Goal: Task Accomplishment & Management: Manage account settings

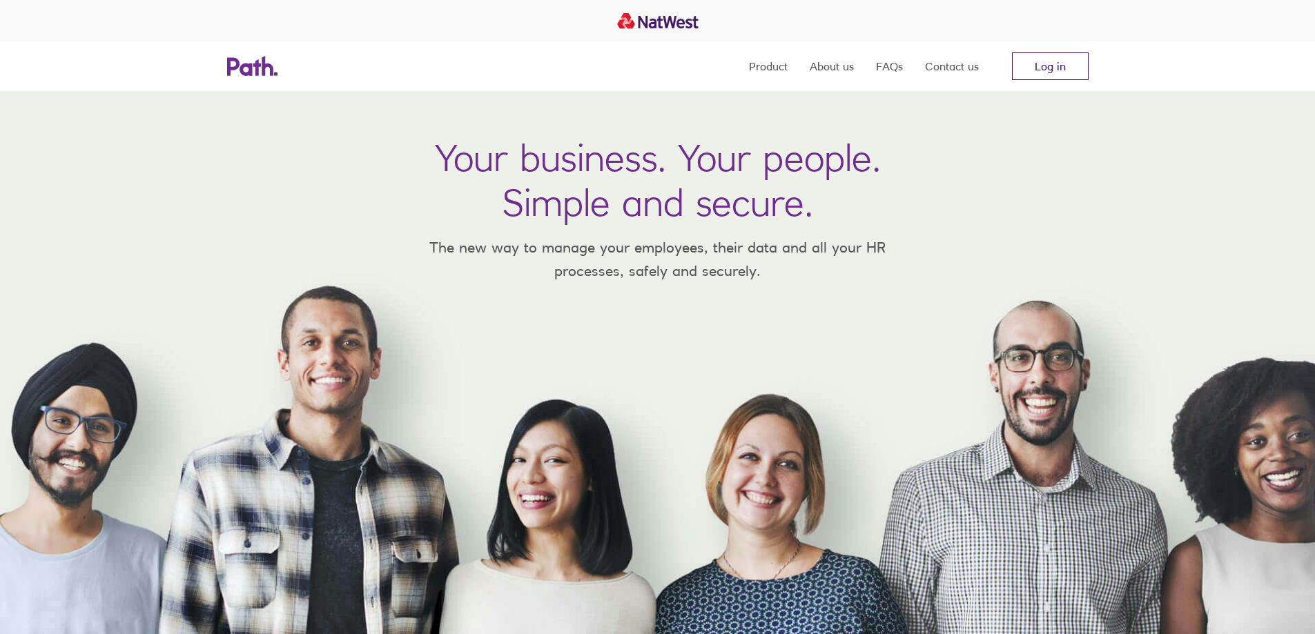
click at [1048, 68] on link "Log in" at bounding box center [1050, 66] width 77 height 28
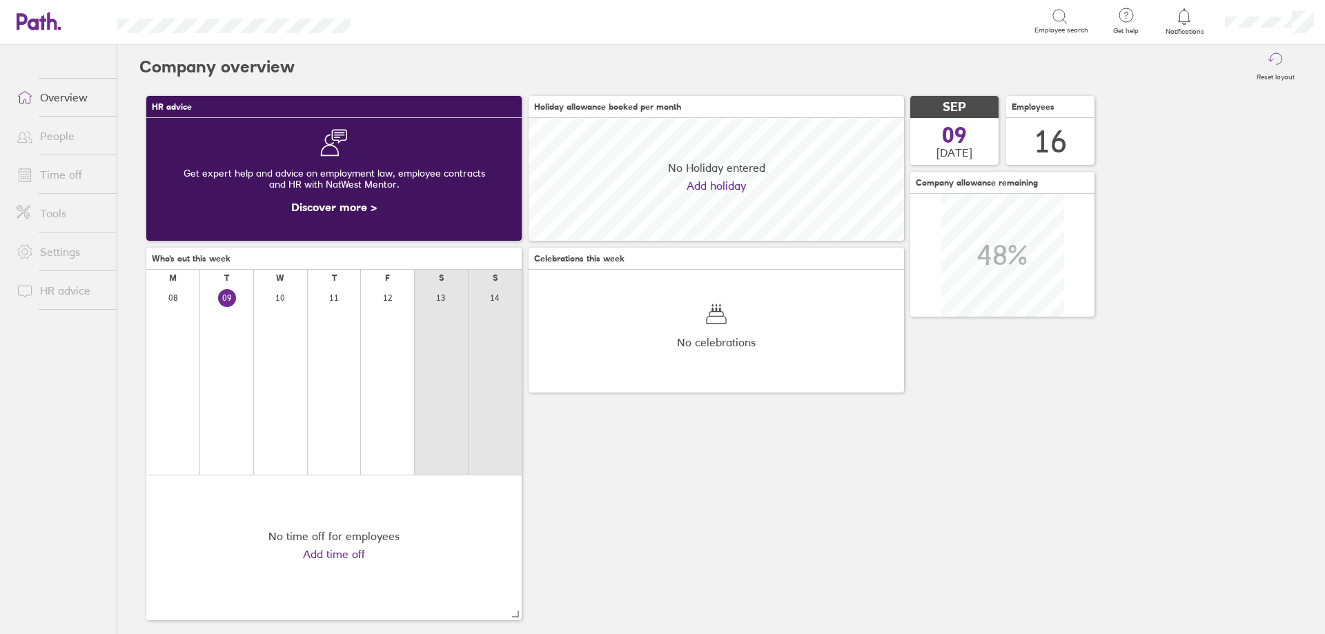
scroll to position [123, 375]
click at [40, 177] on link "Time off" at bounding box center [61, 175] width 111 height 28
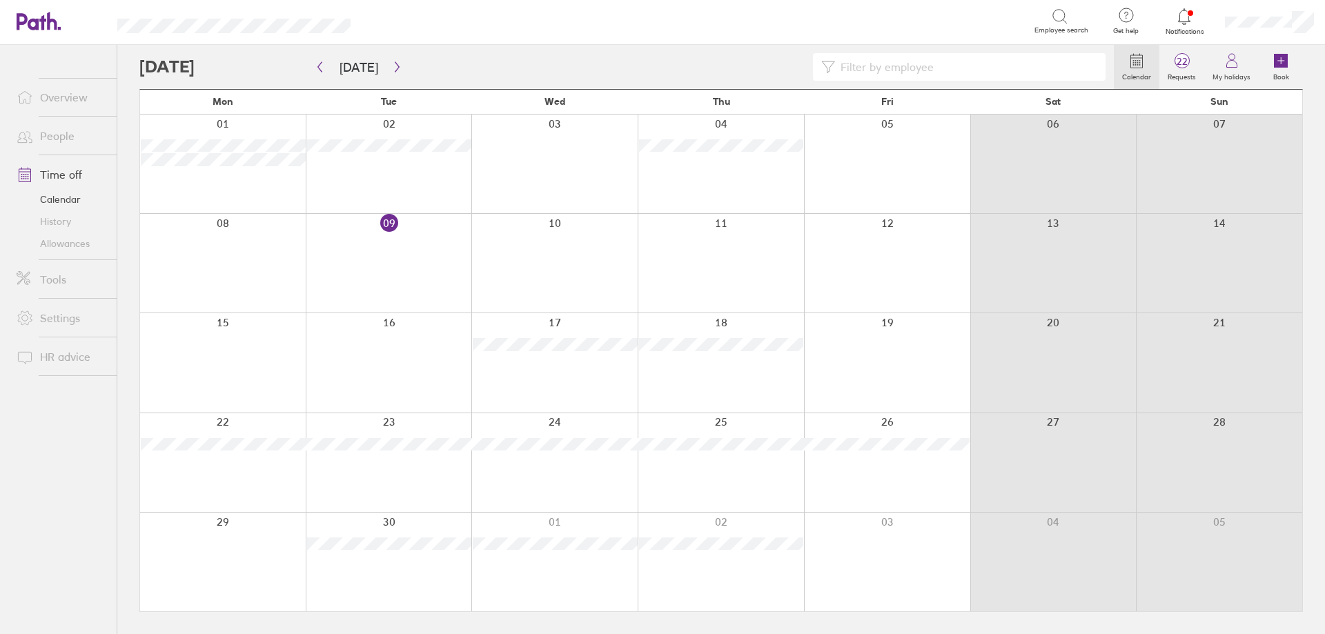
click at [86, 246] on link "Allowances" at bounding box center [61, 244] width 111 height 22
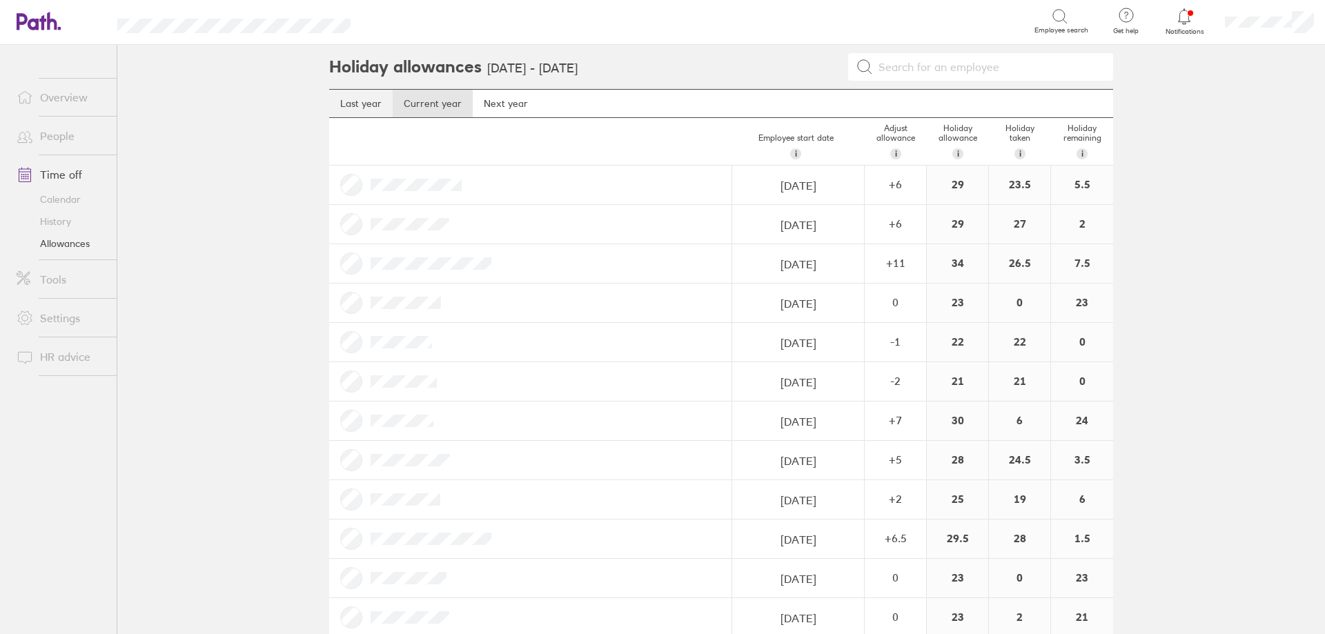
click at [355, 101] on link "Last year" at bounding box center [360, 104] width 63 height 28
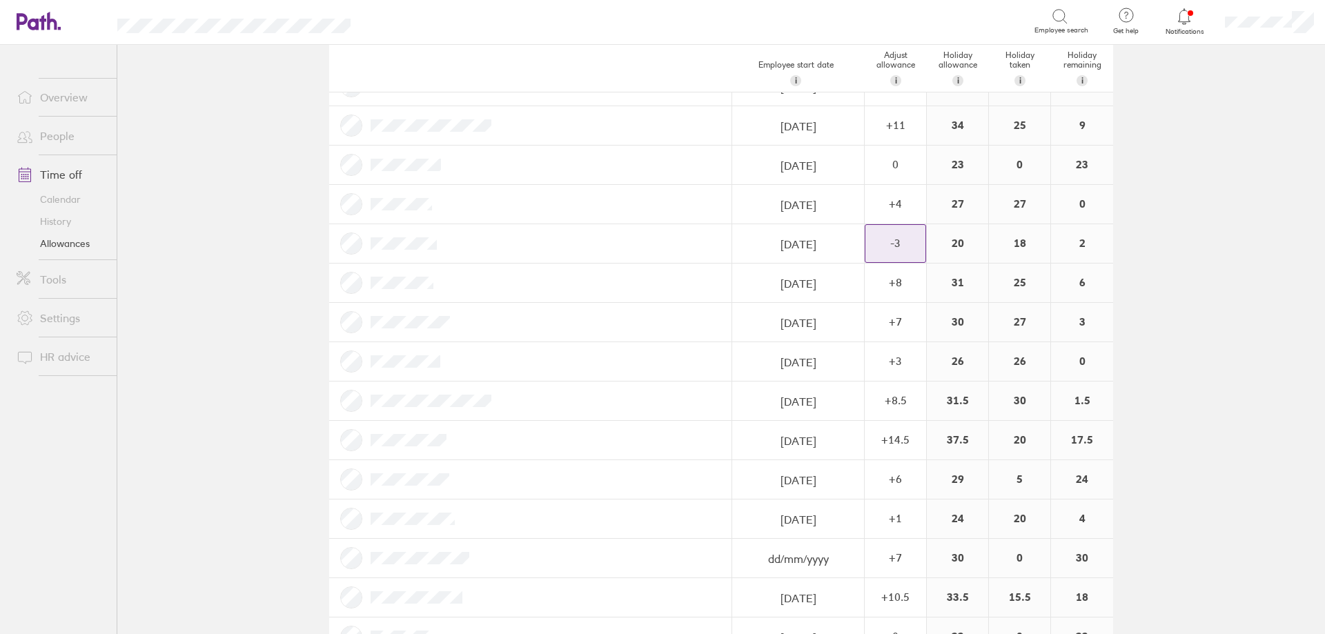
scroll to position [183, 0]
